Goal: Download file/media

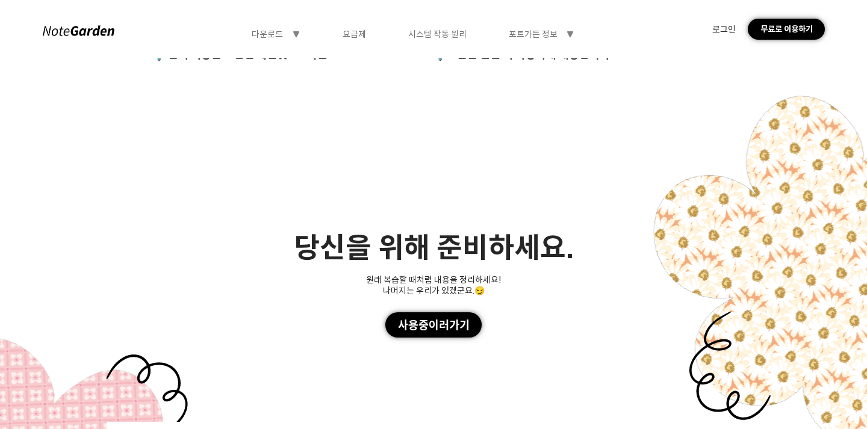
scroll to position [3613, 0]
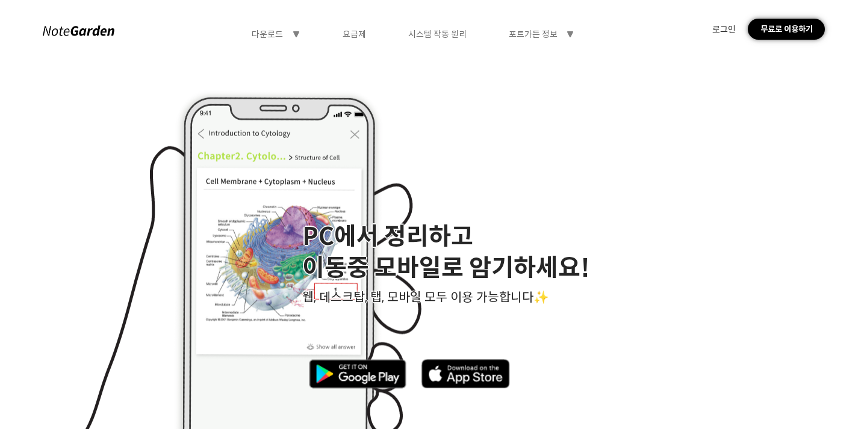
click at [348, 34] on font "요금제" at bounding box center [354, 34] width 23 height 11
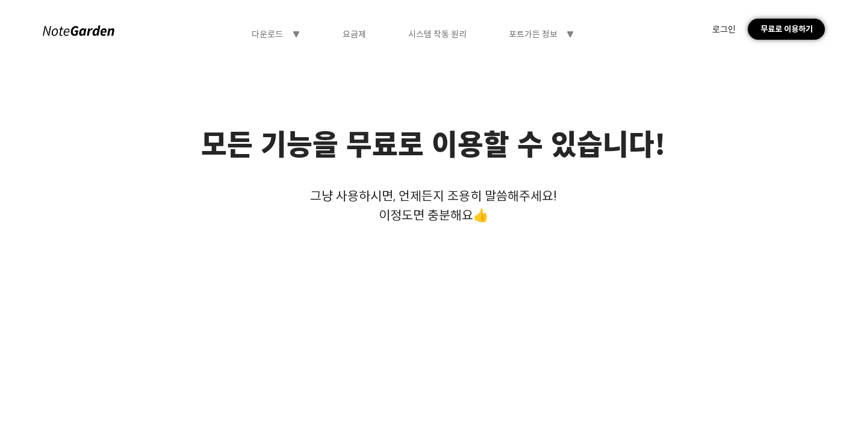
scroll to position [0, 0]
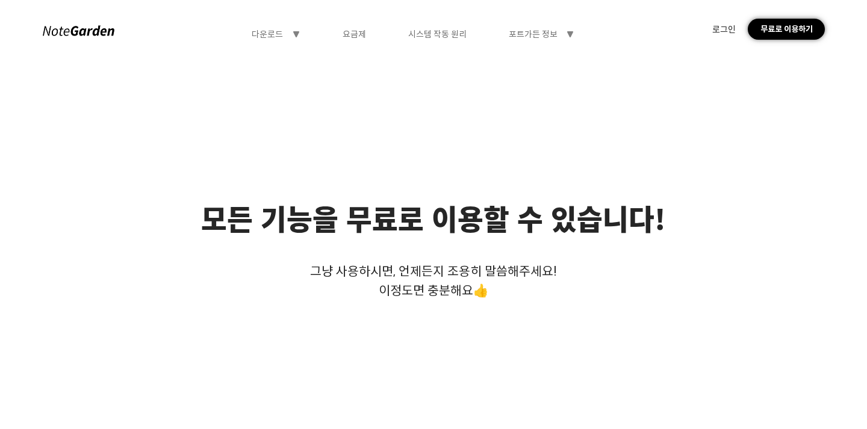
click at [263, 29] on font "다운로드" at bounding box center [267, 34] width 31 height 11
click at [269, 59] on font "다운로드" at bounding box center [275, 59] width 31 height 11
